Goal: Find specific page/section: Find specific page/section

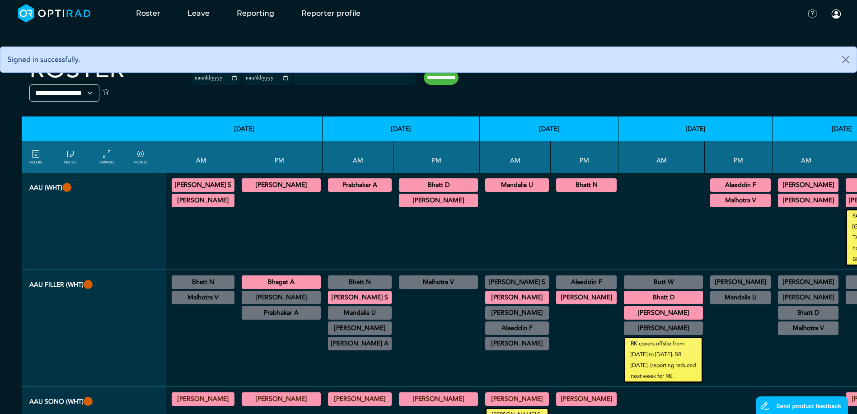
click at [409, 214] on div at bounding box center [515, 230] width 64 height 72
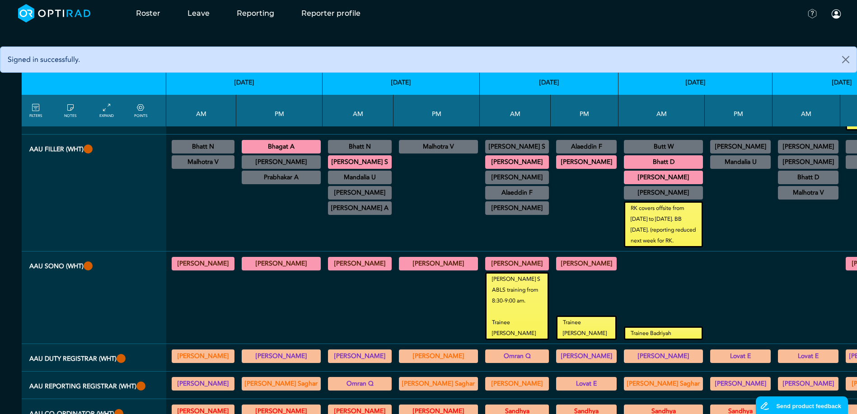
scroll to position [181, 0]
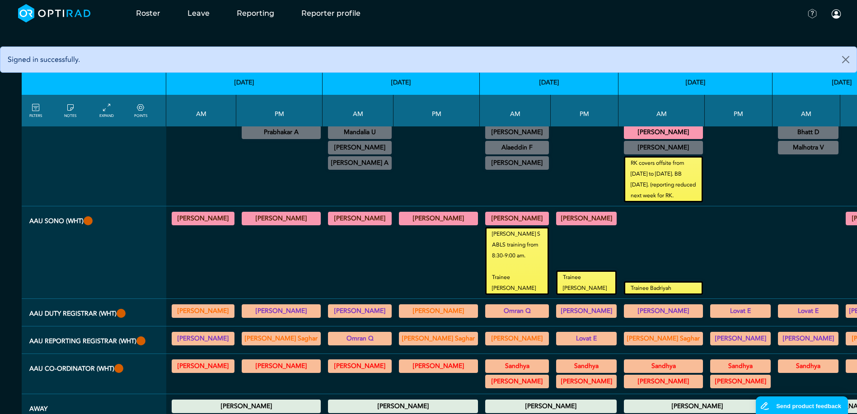
click at [409, 272] on div at bounding box center [436, 261] width 79 height 68
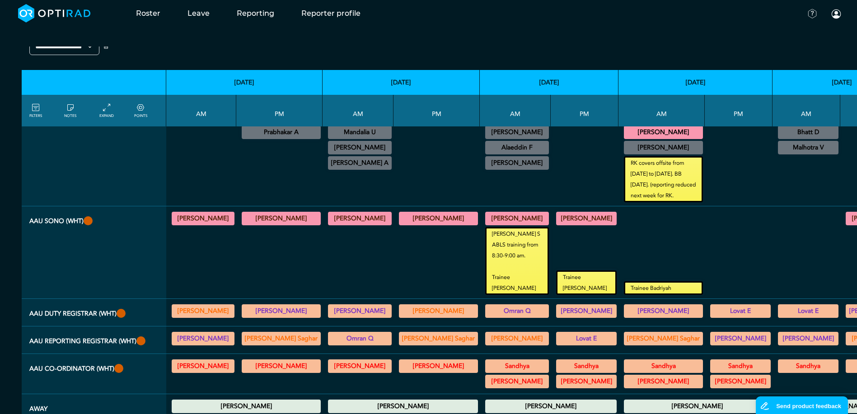
click at [403, 274] on div at bounding box center [436, 261] width 79 height 68
click at [409, 276] on div at bounding box center [436, 261] width 79 height 68
click at [403, 272] on div at bounding box center [436, 261] width 79 height 68
click at [409, 266] on div at bounding box center [436, 261] width 79 height 68
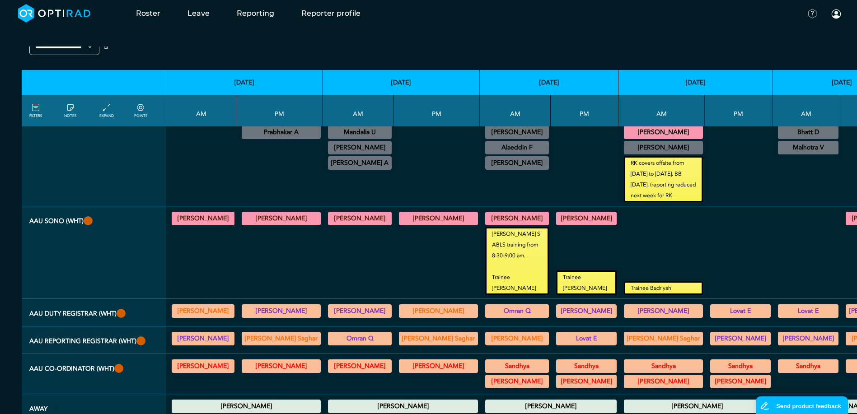
click at [409, 269] on div at bounding box center [436, 261] width 79 height 68
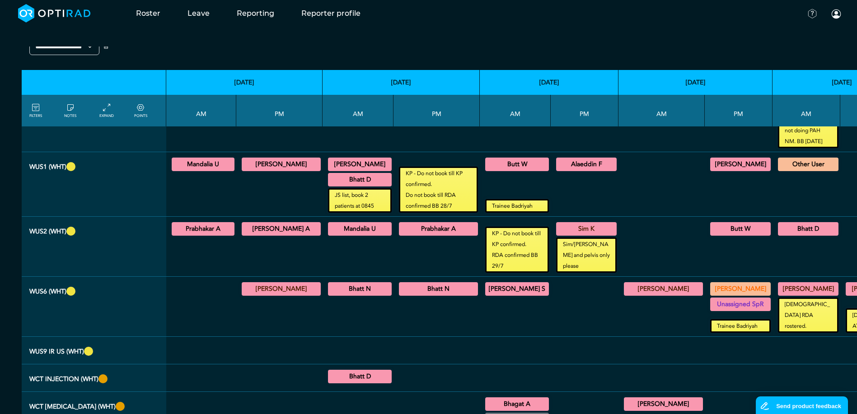
scroll to position [757, 0]
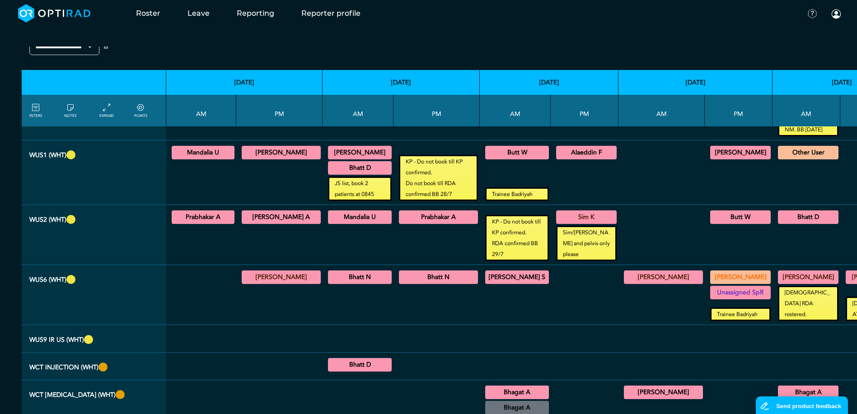
click at [409, 275] on summary "[PERSON_NAME] S" at bounding box center [516, 277] width 61 height 11
click at [409, 274] on summary "[PERSON_NAME] S" at bounding box center [516, 277] width 61 height 11
click at [409, 296] on div at bounding box center [584, 295] width 61 height 52
click at [409, 297] on div at bounding box center [584, 295] width 61 height 52
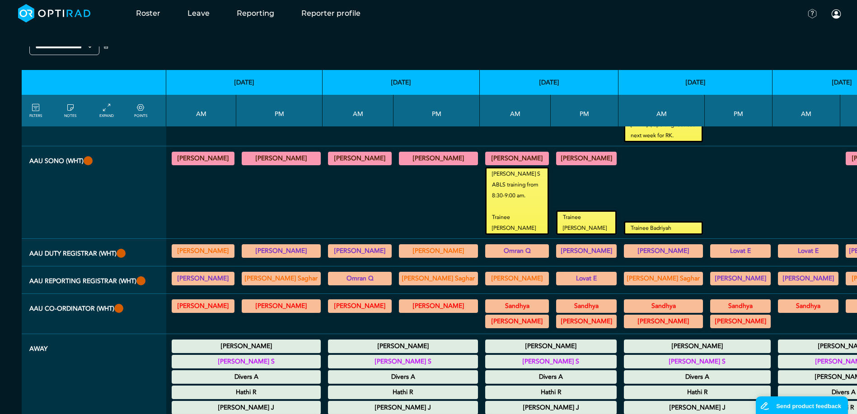
scroll to position [261, 0]
